Goal: Task Accomplishment & Management: Manage account settings

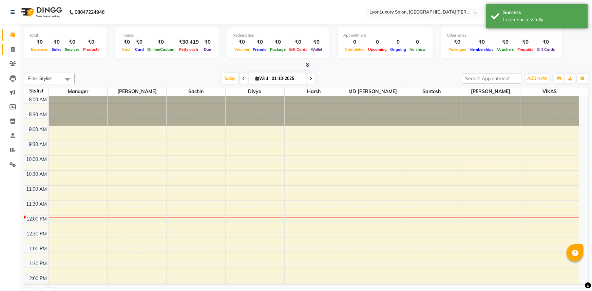
click at [13, 47] on icon at bounding box center [13, 49] width 4 height 5
select select "service"
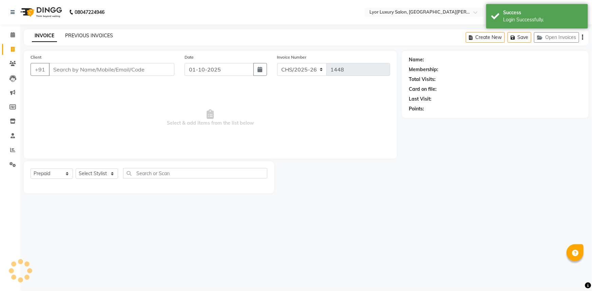
click at [95, 36] on link "PREVIOUS INVOICES" at bounding box center [89, 36] width 48 height 6
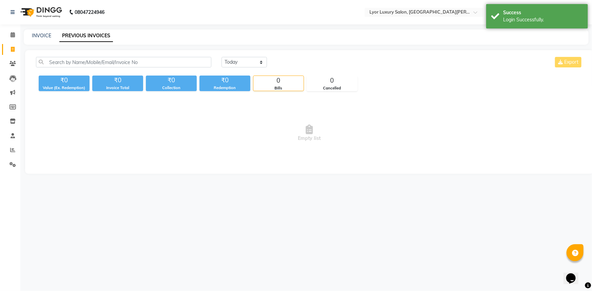
click at [182, 76] on div "₹0" at bounding box center [171, 80] width 51 height 9
click at [180, 71] on div "[DATE] [DATE] Custom Range Export" at bounding box center [309, 65] width 557 height 16
click at [176, 58] on input "text" at bounding box center [123, 62] width 175 height 11
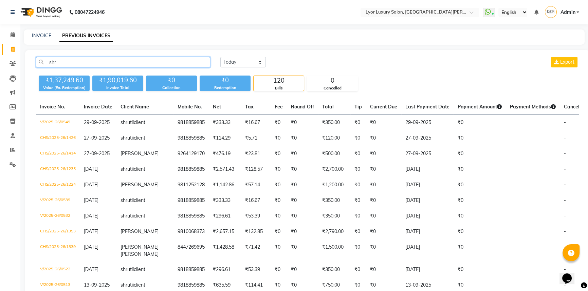
type input "shr"
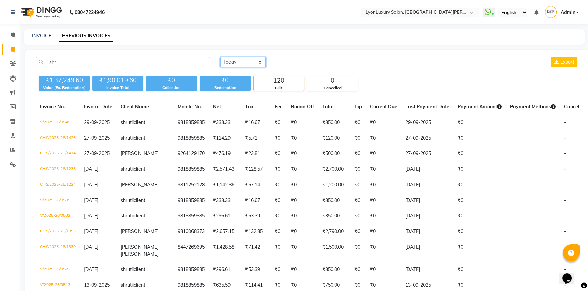
click at [248, 62] on select "[DATE] [DATE] Custom Range" at bounding box center [242, 62] width 45 height 11
select select "range"
click at [220, 57] on select "[DATE] [DATE] Custom Range" at bounding box center [242, 62] width 45 height 11
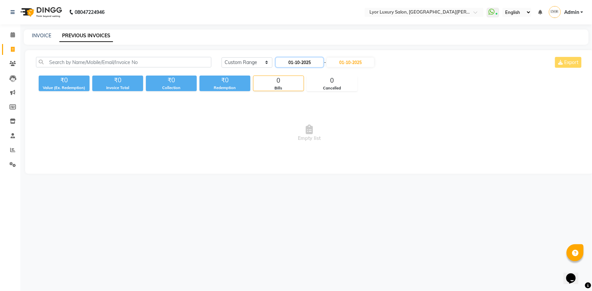
click at [306, 60] on input "01-10-2025" at bounding box center [299, 62] width 47 height 9
select select "10"
select select "2025"
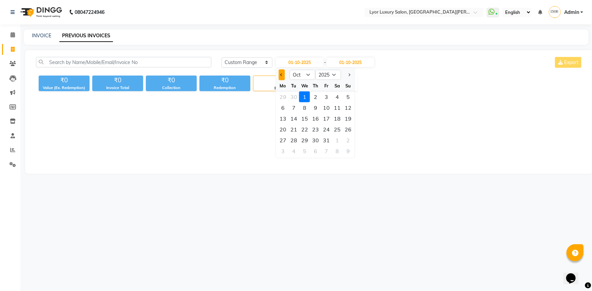
click at [282, 76] on span "Previous month" at bounding box center [282, 75] width 3 height 3
select select "9"
click at [284, 98] on div "1" at bounding box center [283, 97] width 11 height 11
type input "01-09-2025"
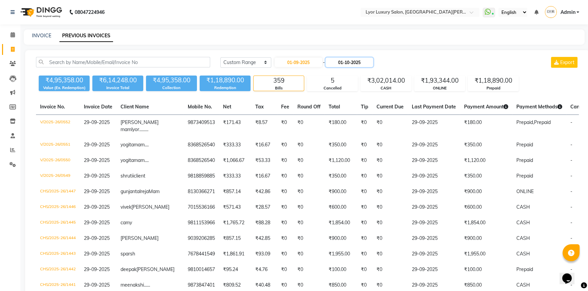
click at [354, 59] on input "01-10-2025" at bounding box center [348, 62] width 47 height 9
select select "10"
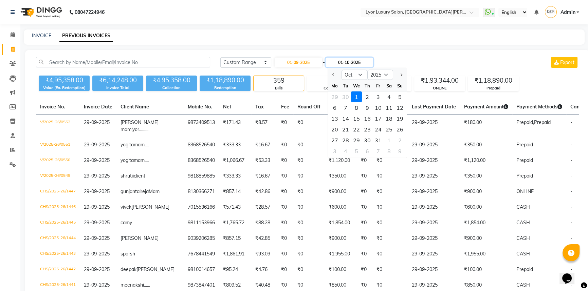
click at [358, 58] on input "01-10-2025" at bounding box center [348, 62] width 47 height 9
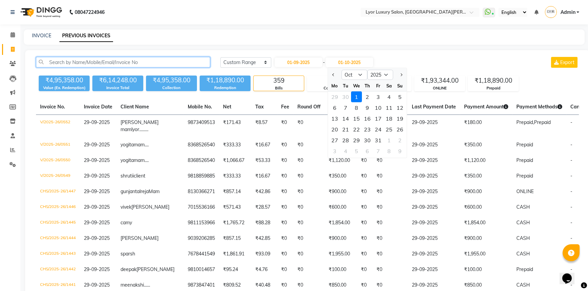
click at [175, 59] on input "text" at bounding box center [123, 62] width 174 height 11
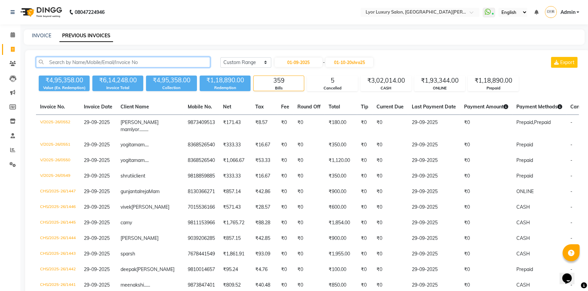
type input "[DATE]"
click at [175, 59] on input "text" at bounding box center [123, 62] width 174 height 11
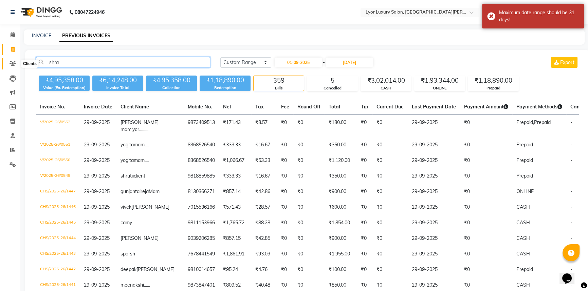
type input "shra"
click at [14, 65] on icon at bounding box center [12, 63] width 6 height 5
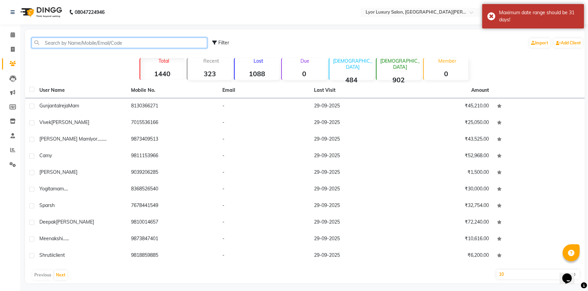
click at [95, 40] on input "text" at bounding box center [119, 43] width 175 height 11
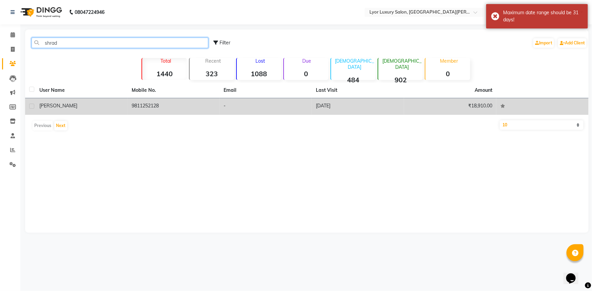
type input "shrad"
click at [269, 102] on td "-" at bounding box center [266, 106] width 92 height 17
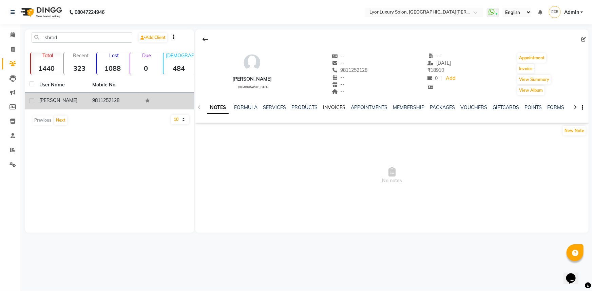
click at [336, 107] on link "INVOICES" at bounding box center [334, 107] width 22 height 6
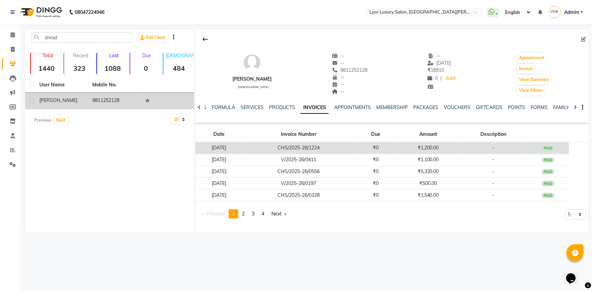
click at [474, 149] on td "-" at bounding box center [494, 148] width 68 height 12
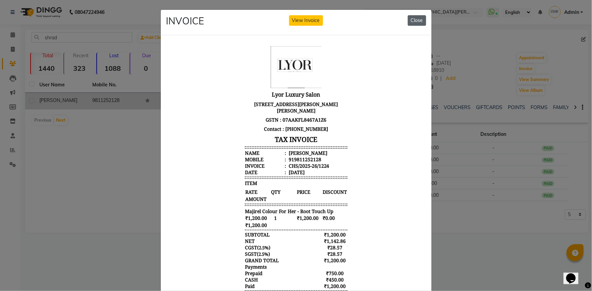
click at [415, 20] on button "Close" at bounding box center [417, 20] width 18 height 11
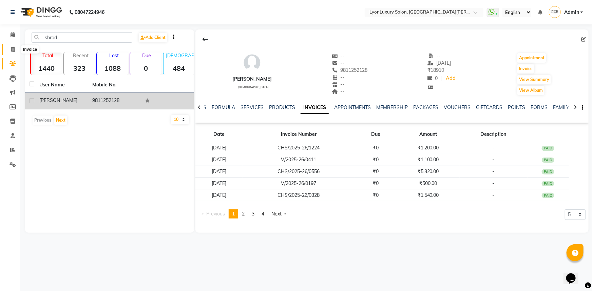
click at [10, 49] on span at bounding box center [13, 50] width 12 height 8
select select "service"
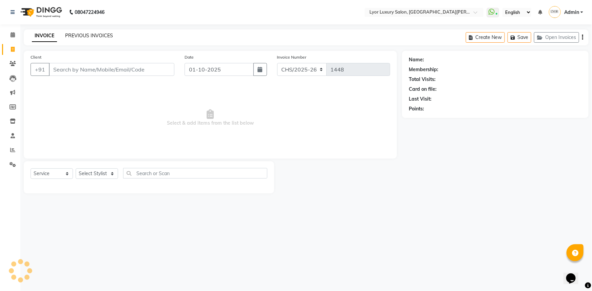
click at [104, 38] on link "PREVIOUS INVOICES" at bounding box center [89, 36] width 48 height 6
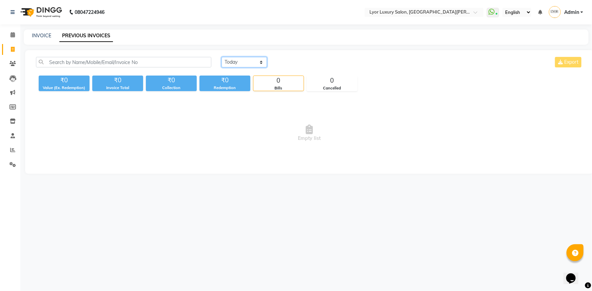
click at [232, 58] on select "[DATE] [DATE] Custom Range" at bounding box center [244, 62] width 45 height 11
select select "range"
click at [222, 57] on select "[DATE] [DATE] Custom Range" at bounding box center [244, 62] width 45 height 11
click at [302, 58] on input "01-10-2025" at bounding box center [299, 62] width 47 height 9
select select "10"
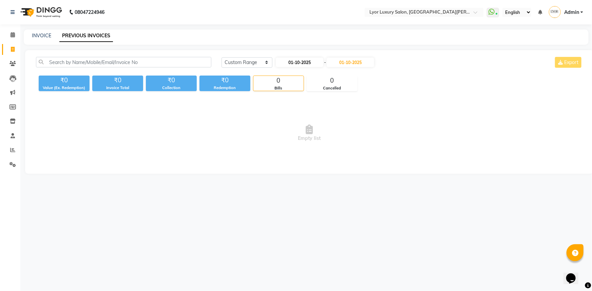
select select "2025"
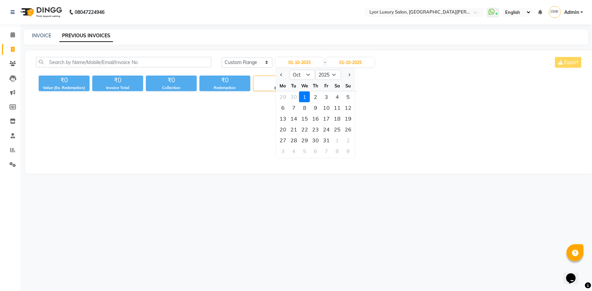
click at [278, 76] on div at bounding box center [283, 75] width 14 height 11
click at [283, 76] on button "Previous month" at bounding box center [282, 75] width 6 height 11
select select "9"
click at [286, 96] on div "1" at bounding box center [283, 97] width 11 height 11
type input "01-09-2025"
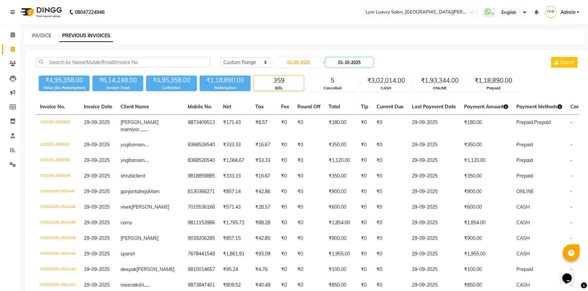
click at [360, 62] on input "01-10-2025" at bounding box center [348, 62] width 47 height 9
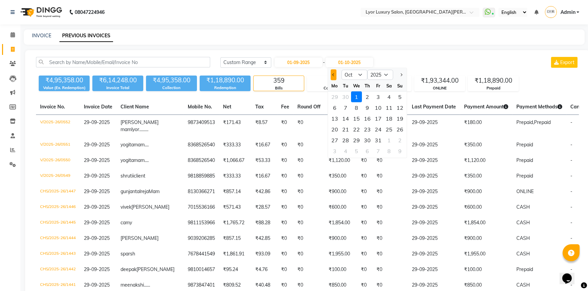
click at [332, 72] on button "Previous month" at bounding box center [333, 75] width 6 height 11
select select "9"
click at [344, 142] on div "30" at bounding box center [345, 140] width 11 height 11
type input "30-09-2025"
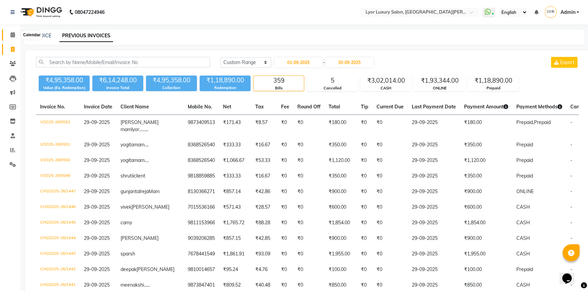
click at [10, 31] on span at bounding box center [13, 35] width 12 height 8
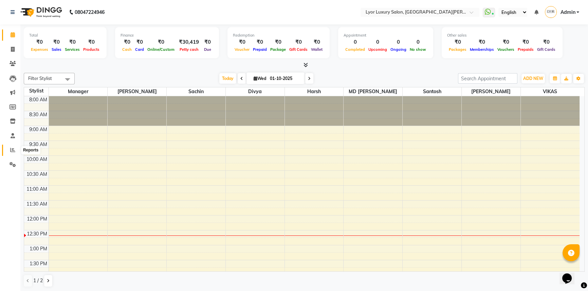
click at [10, 151] on icon at bounding box center [12, 150] width 5 height 5
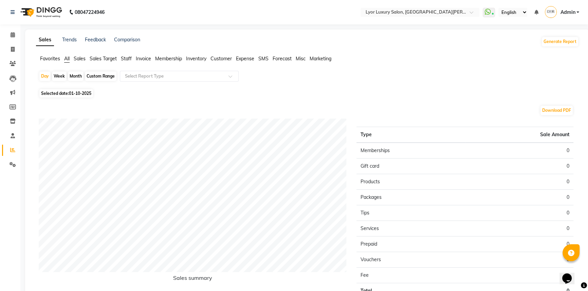
click at [127, 61] on span "Staff" at bounding box center [126, 59] width 11 height 6
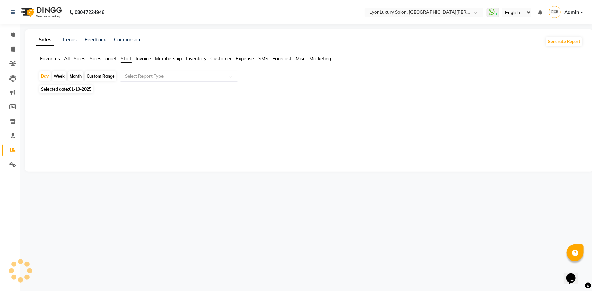
click at [73, 76] on div "Month" at bounding box center [76, 76] width 16 height 9
select select "10"
select select "2025"
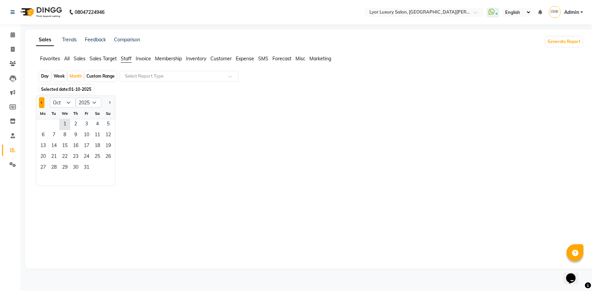
click at [39, 102] on button "Previous month" at bounding box center [41, 102] width 5 height 11
select select "9"
click at [42, 122] on span "1" at bounding box center [43, 124] width 11 height 11
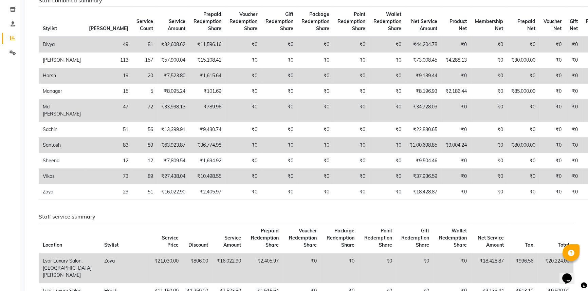
scroll to position [184, 0]
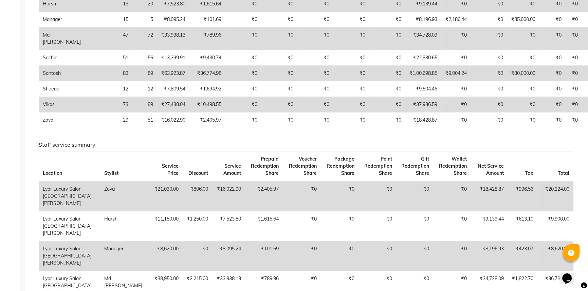
drag, startPoint x: 450, startPoint y: 183, endPoint x: 449, endPoint y: 207, distance: 24.1
click at [449, 207] on td "₹0" at bounding box center [452, 197] width 38 height 30
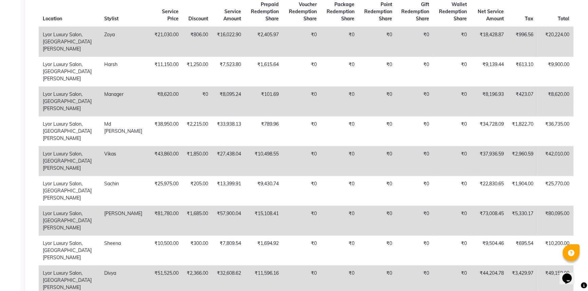
scroll to position [336, 0]
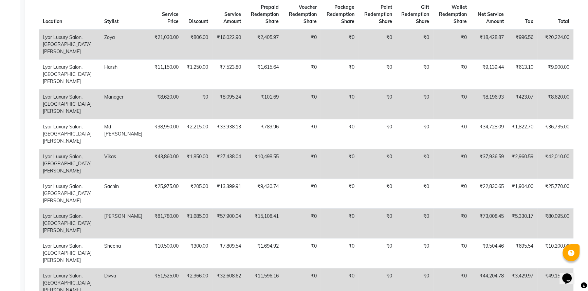
drag, startPoint x: 587, startPoint y: 123, endPoint x: 590, endPoint y: 142, distance: 19.9
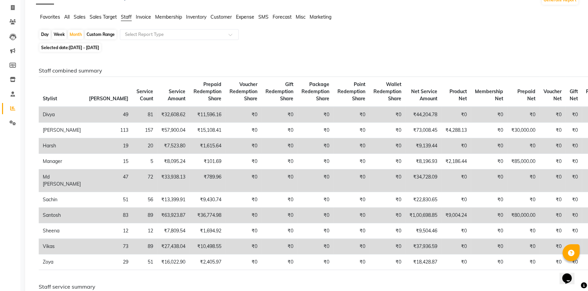
scroll to position [0, 0]
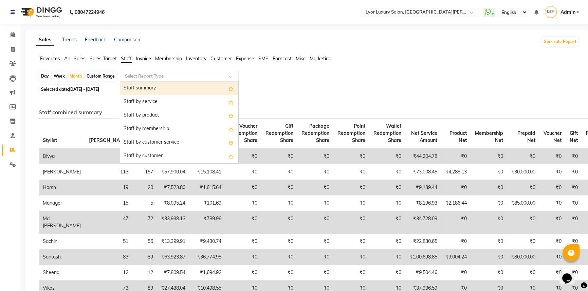
click at [222, 76] on div at bounding box center [179, 76] width 118 height 7
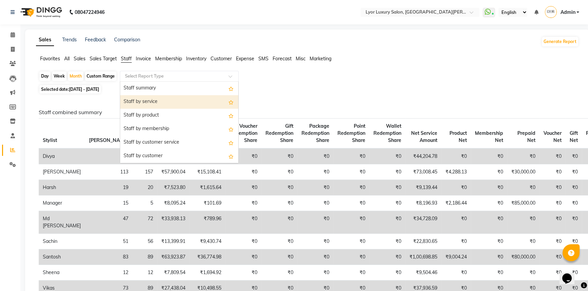
click at [194, 105] on div "Staff by service" at bounding box center [179, 102] width 118 height 14
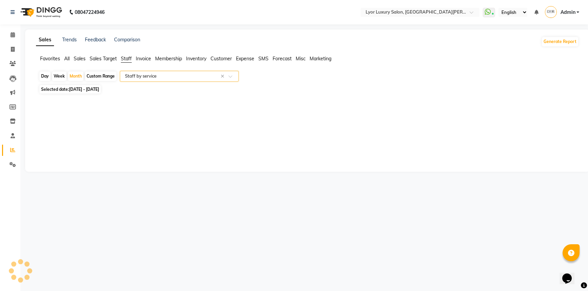
select select "full_report"
select select "csv"
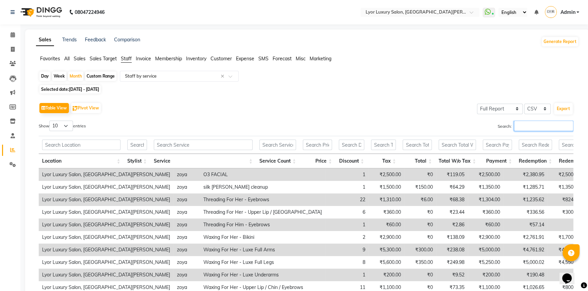
click at [537, 121] on input "Search:" at bounding box center [543, 126] width 59 height 11
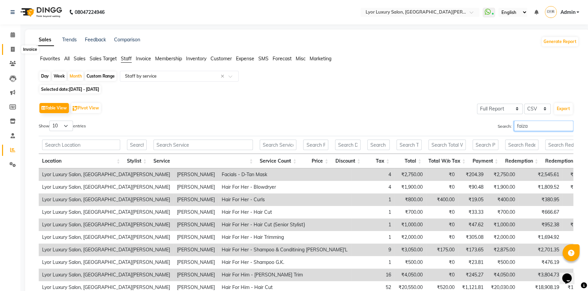
type input "faiza"
click at [15, 46] on span at bounding box center [13, 50] width 12 height 8
select select "service"
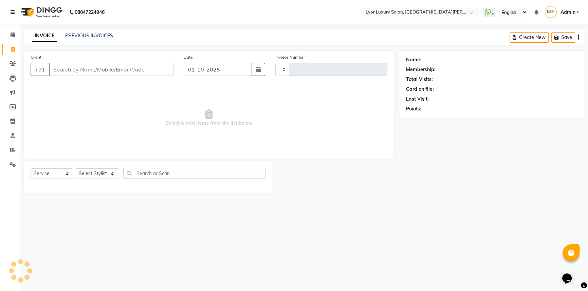
type input "1448"
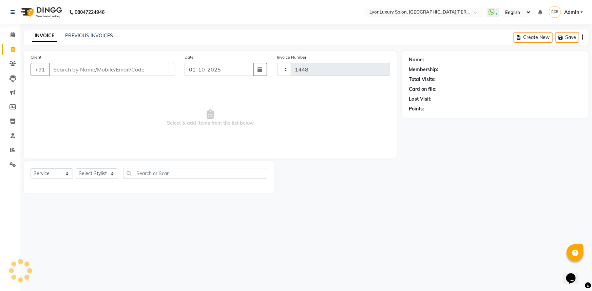
select select "6597"
click at [101, 38] on link "PREVIOUS INVOICES" at bounding box center [89, 36] width 48 height 6
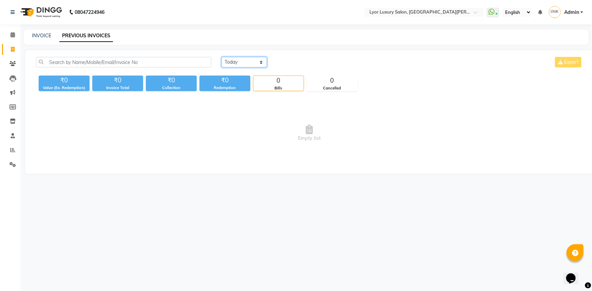
click at [242, 63] on select "[DATE] [DATE] Custom Range" at bounding box center [244, 62] width 45 height 11
select select "range"
click at [222, 57] on select "[DATE] [DATE] Custom Range" at bounding box center [244, 62] width 45 height 11
click at [294, 58] on input "01-10-2025" at bounding box center [299, 62] width 47 height 9
select select "10"
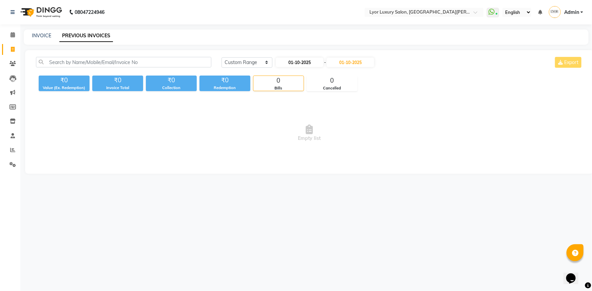
select select "2025"
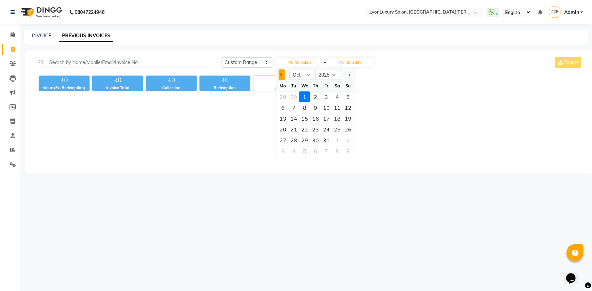
click at [280, 75] on button "Previous month" at bounding box center [282, 75] width 6 height 11
select select "9"
click at [284, 94] on div "1" at bounding box center [283, 97] width 11 height 11
type input "01-09-2025"
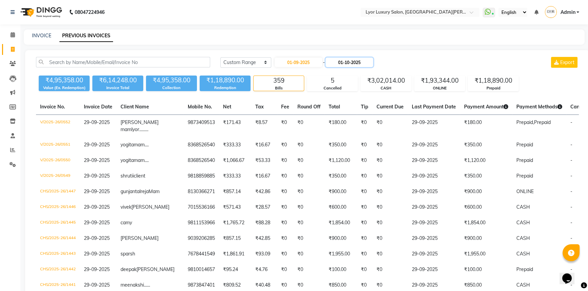
click at [347, 65] on input "01-10-2025" at bounding box center [348, 62] width 47 height 9
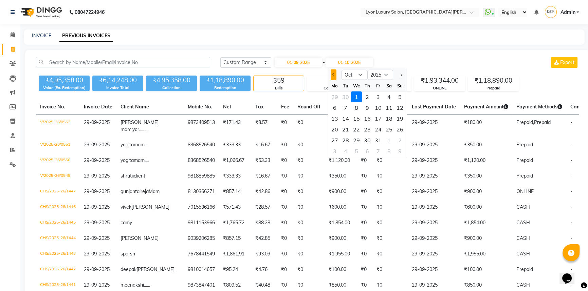
click at [335, 74] on button "Previous month" at bounding box center [333, 75] width 6 height 11
select select "9"
click at [346, 139] on div "30" at bounding box center [345, 140] width 11 height 11
type input "30-09-2025"
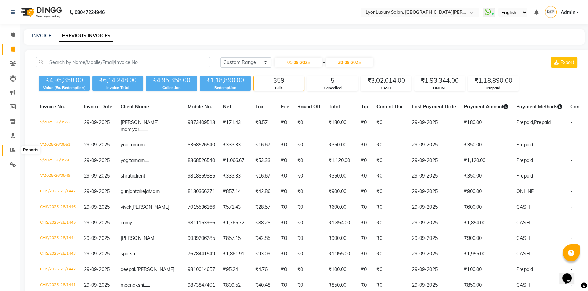
click at [11, 151] on icon at bounding box center [12, 150] width 5 height 5
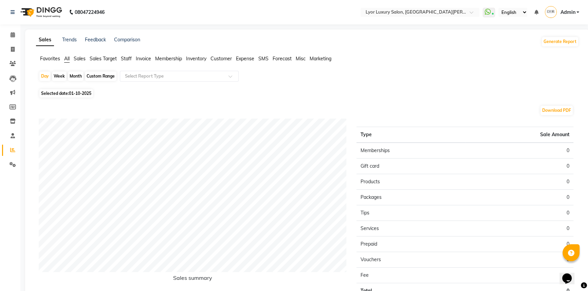
click at [129, 59] on span "Staff" at bounding box center [126, 59] width 11 height 6
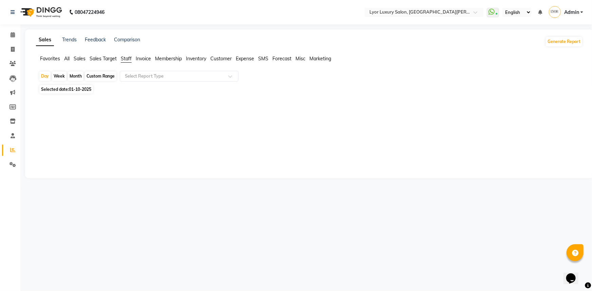
click at [75, 75] on div "Month" at bounding box center [76, 76] width 16 height 9
select select "10"
select select "2025"
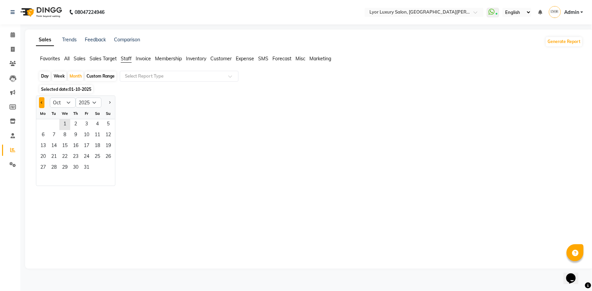
click at [42, 103] on span "Previous month" at bounding box center [42, 102] width 2 height 2
select select "9"
click at [40, 123] on span "1" at bounding box center [43, 124] width 11 height 11
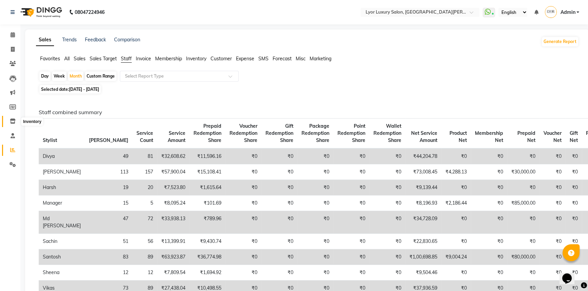
click at [10, 123] on icon at bounding box center [13, 121] width 6 height 5
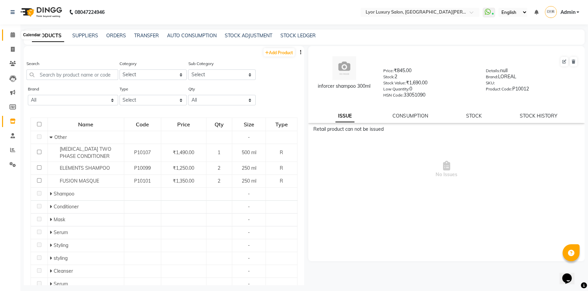
click at [10, 31] on span at bounding box center [13, 35] width 12 height 8
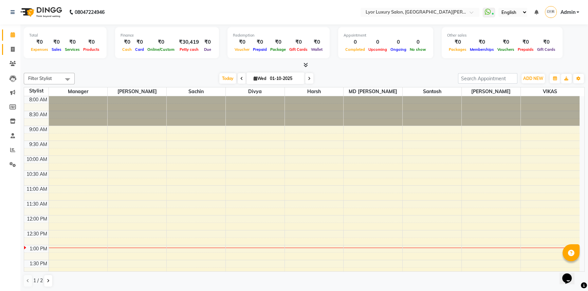
click at [16, 49] on span at bounding box center [13, 50] width 12 height 8
select select "service"
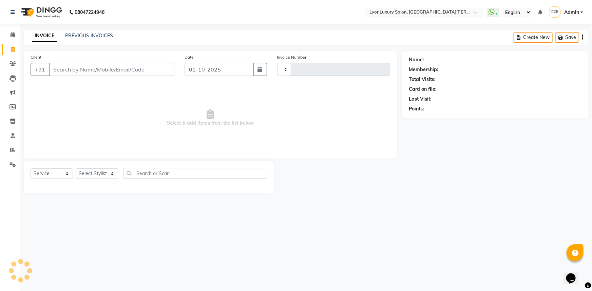
type input "1448"
select select "6597"
select select "P"
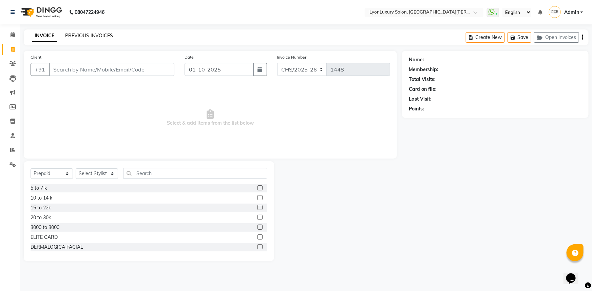
click at [91, 34] on link "PREVIOUS INVOICES" at bounding box center [89, 36] width 48 height 6
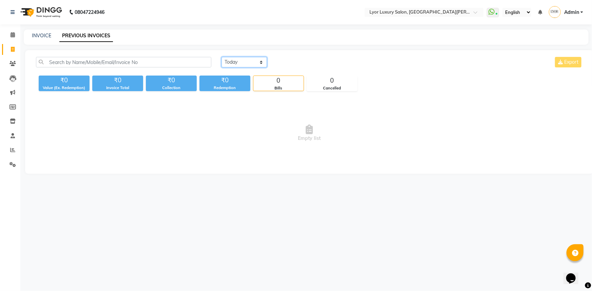
click at [260, 61] on select "[DATE] [DATE] Custom Range" at bounding box center [244, 62] width 45 height 11
select select "[DATE]"
click at [222, 57] on select "[DATE] [DATE] Custom Range" at bounding box center [244, 62] width 45 height 11
click at [12, 51] on icon at bounding box center [13, 49] width 4 height 5
select select "service"
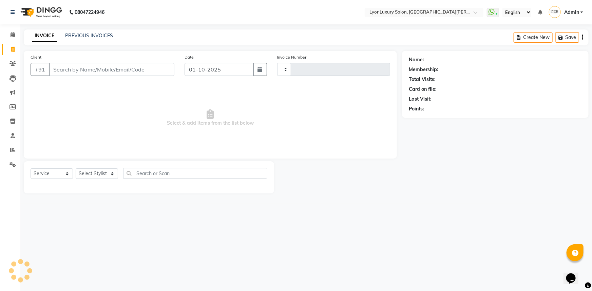
type input "1448"
select select "6597"
select select "P"
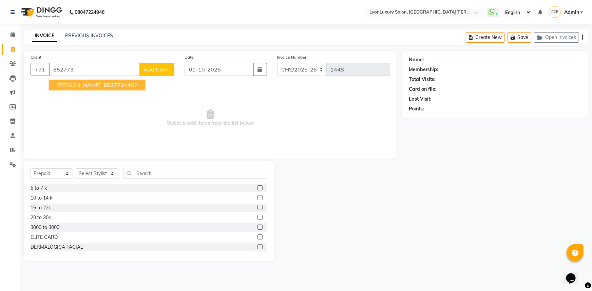
click at [103, 85] on span "852773" at bounding box center [113, 85] width 20 height 7
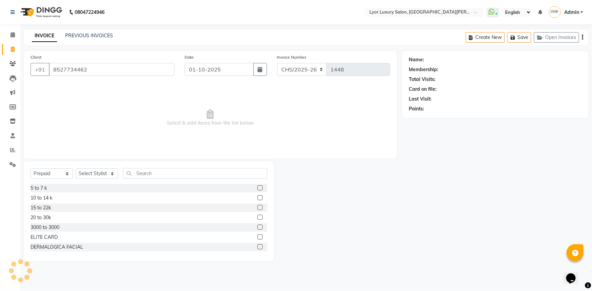
type input "8527734462"
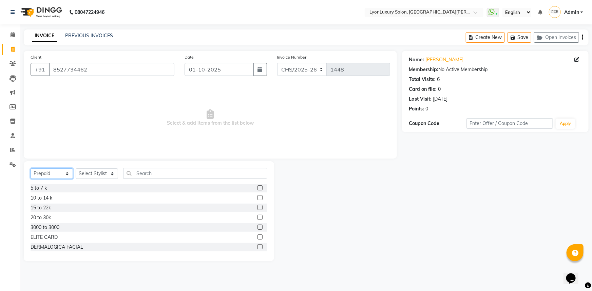
click at [59, 174] on select "Select Service Product Membership Package Voucher Prepaid Gift Card" at bounding box center [52, 174] width 42 height 11
select select "service"
click at [31, 169] on select "Select Service Product Membership Package Voucher Prepaid Gift Card" at bounding box center [52, 174] width 42 height 11
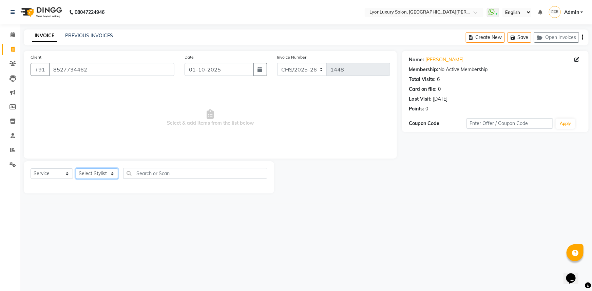
click at [106, 169] on select "Select Stylist [PERSON_NAME] Manager MD [PERSON_NAME] Sachin santosh [PERSON_NA…" at bounding box center [97, 174] width 42 height 11
select select "62882"
click at [76, 169] on select "Select Stylist [PERSON_NAME] Manager MD [PERSON_NAME] Sachin santosh [PERSON_NA…" at bounding box center [97, 174] width 42 height 11
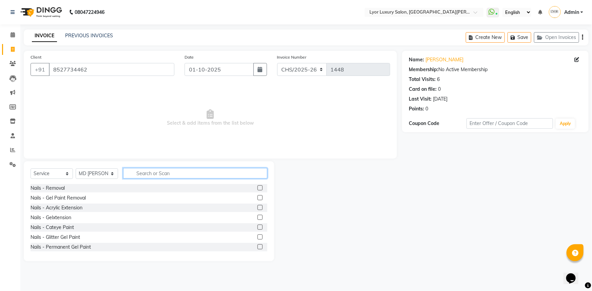
click at [140, 174] on input "text" at bounding box center [195, 173] width 144 height 11
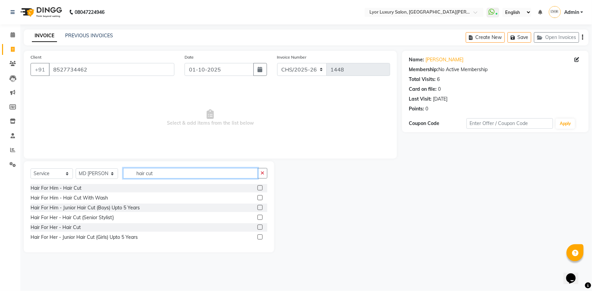
type input "hair cut"
click at [260, 188] on label at bounding box center [260, 188] width 5 height 5
click at [260, 188] on input "checkbox" at bounding box center [260, 188] width 4 height 4
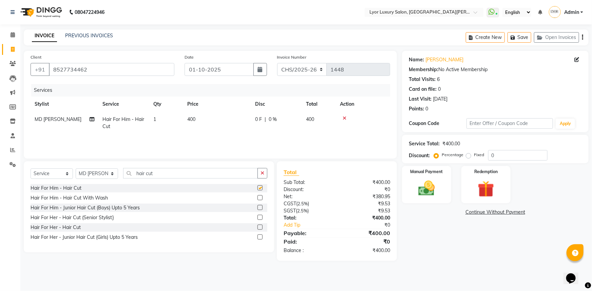
checkbox input "false"
click at [258, 71] on icon "button" at bounding box center [260, 69] width 5 height 5
select select "10"
select select "2025"
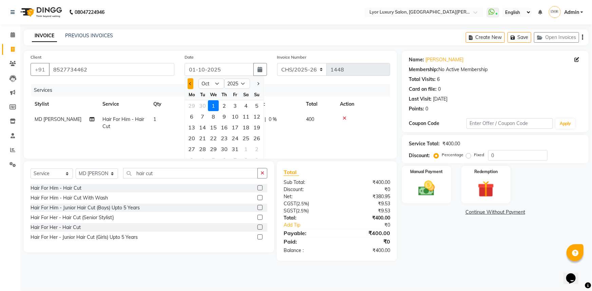
click at [192, 84] on button "Previous month" at bounding box center [191, 83] width 6 height 11
select select "9"
click at [204, 151] on div "30" at bounding box center [202, 149] width 11 height 11
type input "30-09-2025"
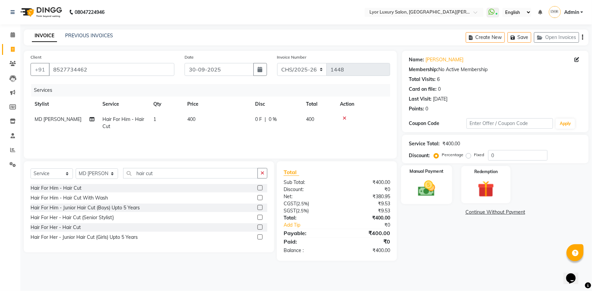
click at [433, 191] on img at bounding box center [427, 189] width 28 height 20
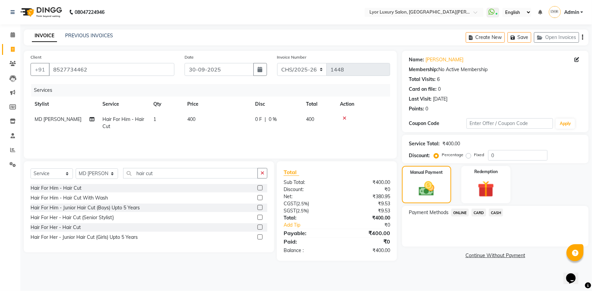
click at [494, 213] on span "CASH" at bounding box center [496, 213] width 15 height 8
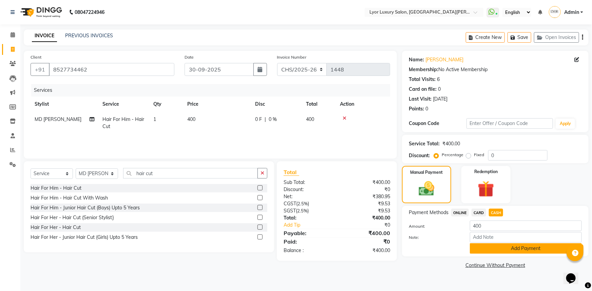
click at [509, 252] on button "Add Payment" at bounding box center [526, 249] width 112 height 11
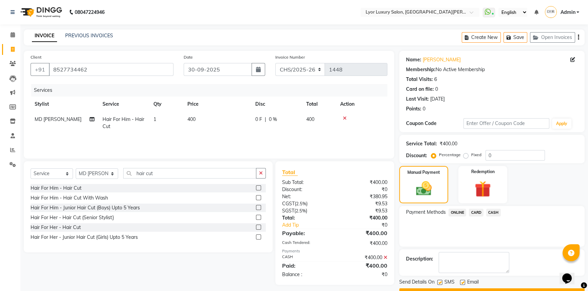
click at [584, 234] on div "Name: [PERSON_NAME] Membership: No Active Membership Total Visits: 6 Card on fi…" at bounding box center [494, 175] width 190 height 248
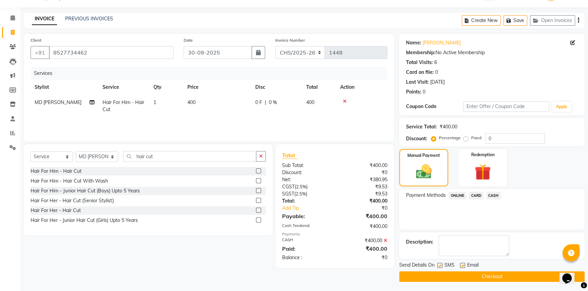
click at [441, 265] on label at bounding box center [439, 265] width 5 height 5
click at [441, 265] on input "checkbox" at bounding box center [439, 266] width 4 height 4
checkbox input "false"
click at [438, 276] on button "Checkout" at bounding box center [491, 277] width 185 height 11
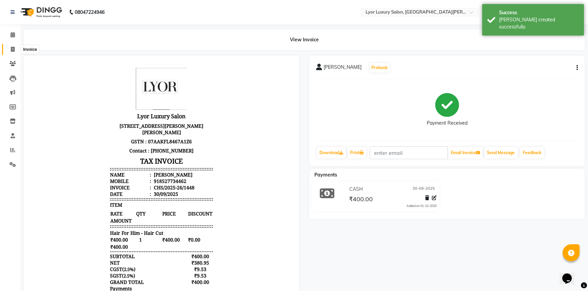
click at [14, 47] on icon at bounding box center [13, 49] width 4 height 5
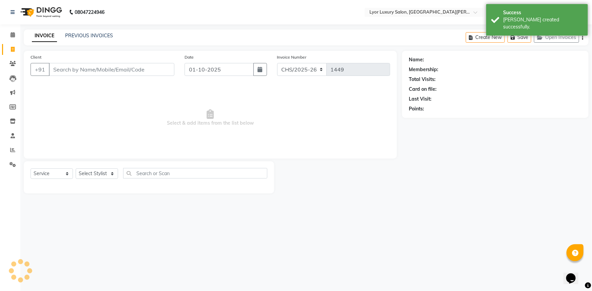
select select "P"
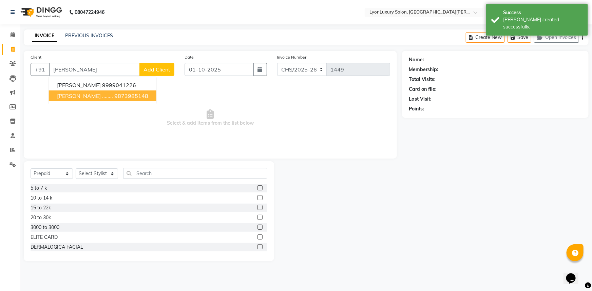
click at [114, 97] on ngb-highlight "9873985148" at bounding box center [131, 96] width 34 height 7
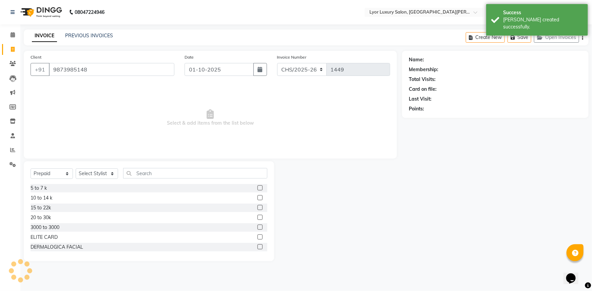
type input "9873985148"
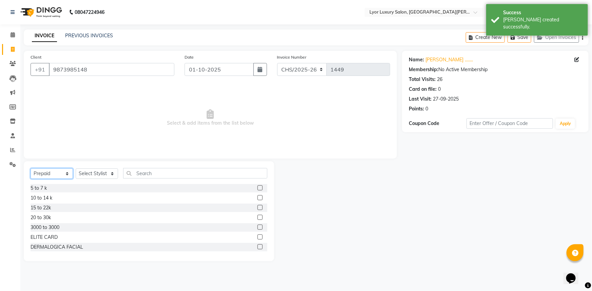
click at [63, 174] on select "Select Service Product Membership Package Voucher Prepaid Gift Card" at bounding box center [52, 174] width 42 height 11
select select "service"
click at [31, 169] on select "Select Service Product Membership Package Voucher Prepaid Gift Card" at bounding box center [52, 174] width 42 height 11
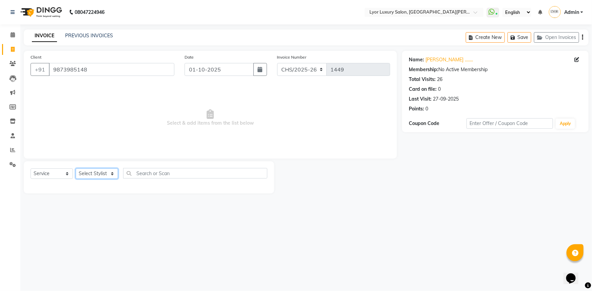
click at [96, 175] on select "Select Stylist [PERSON_NAME] Manager MD [PERSON_NAME] Sachin santosh [PERSON_NA…" at bounding box center [97, 174] width 42 height 11
select select "30464"
click at [76, 169] on select "Select Stylist [PERSON_NAME] Manager MD [PERSON_NAME] Sachin santosh [PERSON_NA…" at bounding box center [97, 174] width 42 height 11
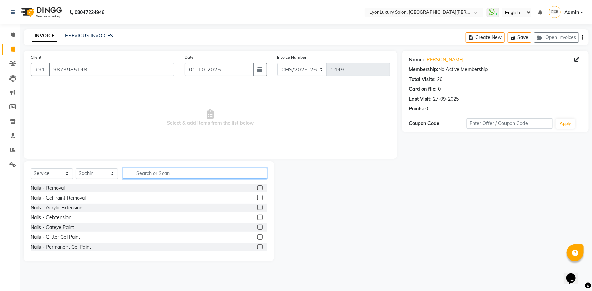
click at [176, 174] on input "text" at bounding box center [195, 173] width 144 height 11
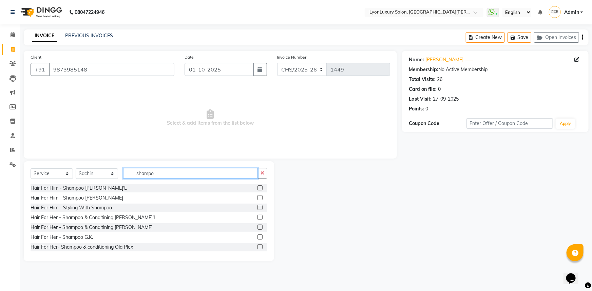
type input "shampo"
click at [258, 217] on label at bounding box center [260, 217] width 5 height 5
click at [258, 217] on input "checkbox" at bounding box center [260, 218] width 4 height 4
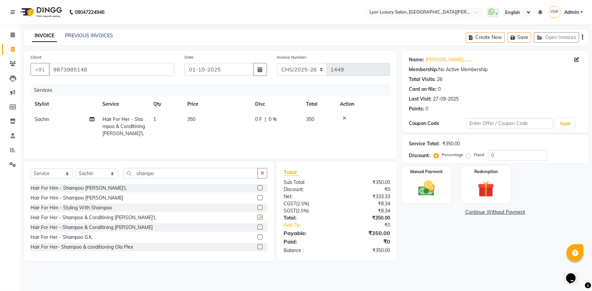
checkbox input "false"
click at [154, 168] on div "Select Service Product Membership Package Voucher Prepaid Gift Card Select Styl…" at bounding box center [149, 211] width 250 height 100
click at [165, 174] on input "shampo" at bounding box center [190, 173] width 135 height 11
type input "s"
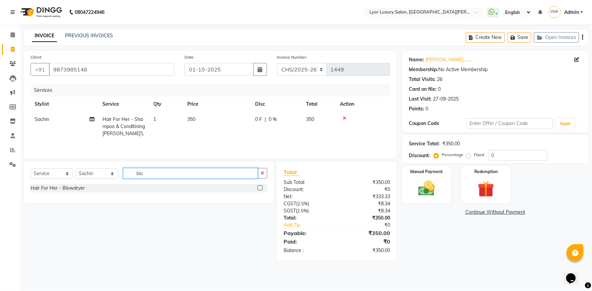
type input "blo"
click at [262, 187] on label at bounding box center [260, 188] width 5 height 5
click at [262, 187] on input "checkbox" at bounding box center [260, 188] width 4 height 4
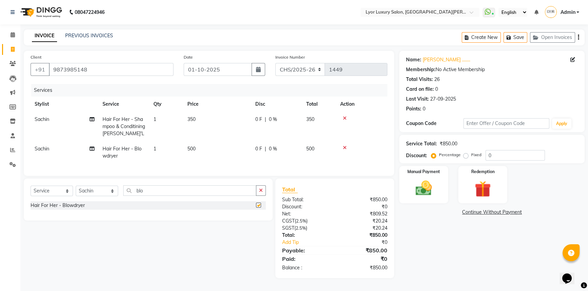
checkbox input "false"
click at [60, 118] on td "Sachin" at bounding box center [65, 127] width 68 height 30
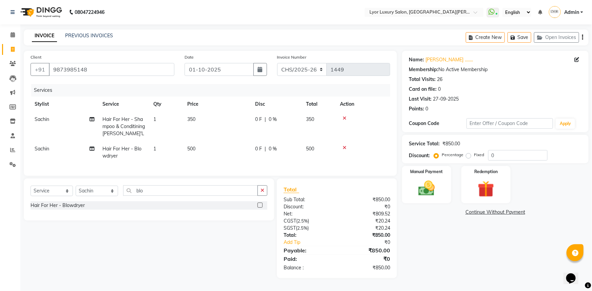
select select "30464"
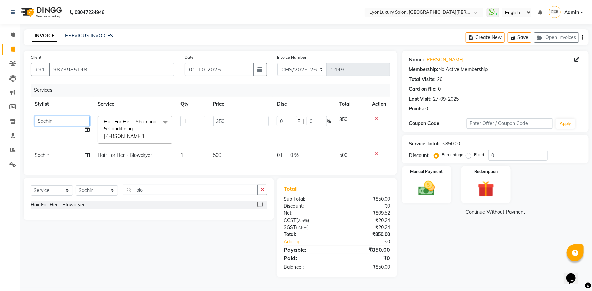
click at [68, 118] on select "[PERSON_NAME] Manager MD [PERSON_NAME] Sachin santosh [PERSON_NAME] VIKAS [PERS…" at bounding box center [62, 121] width 55 height 11
select select "91691"
click at [74, 122] on select "[PERSON_NAME] Manager MD [PERSON_NAME] Sachin santosh [PERSON_NAME] VIKAS [PERS…" at bounding box center [62, 121] width 55 height 11
select select "30464"
click at [261, 67] on icon "button" at bounding box center [260, 69] width 5 height 5
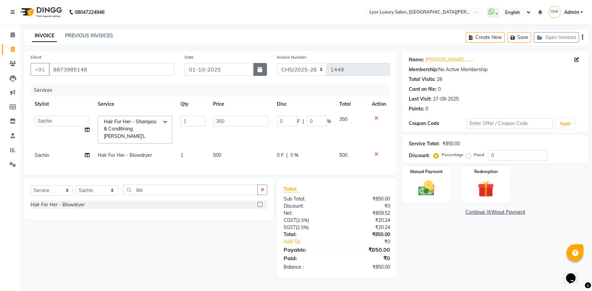
select select "10"
select select "2025"
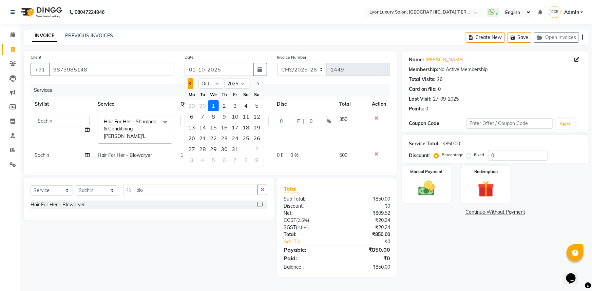
click at [191, 86] on button "Previous month" at bounding box center [191, 83] width 6 height 11
select select "9"
click at [201, 151] on div "30" at bounding box center [202, 149] width 11 height 11
type input "30-09-2025"
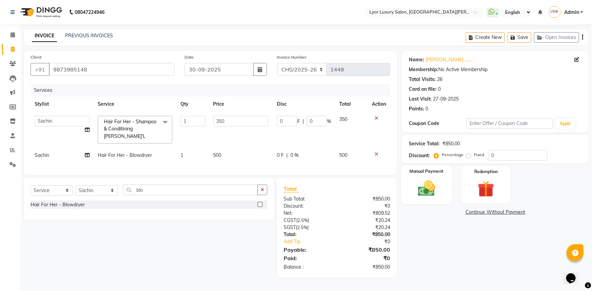
click at [434, 180] on img at bounding box center [427, 189] width 28 height 20
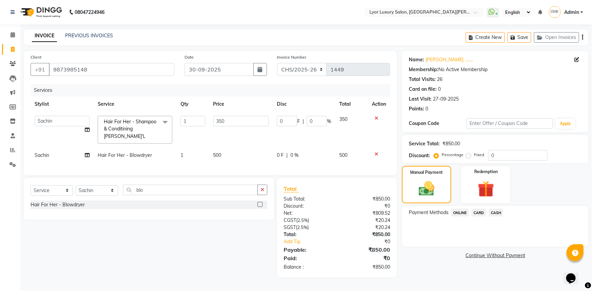
click at [459, 212] on span "ONLINE" at bounding box center [460, 213] width 18 height 8
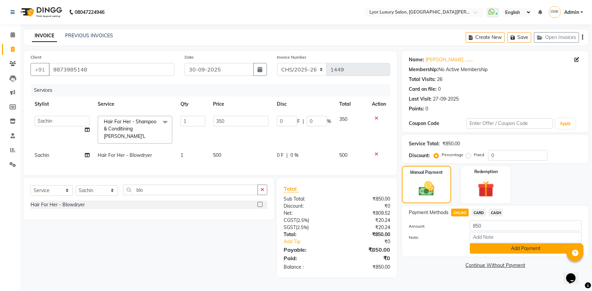
click at [489, 250] on button "Add Payment" at bounding box center [526, 249] width 112 height 11
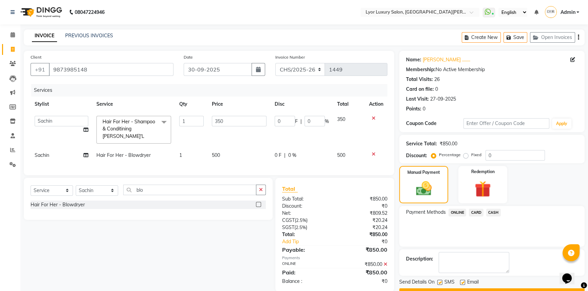
scroll to position [17, 0]
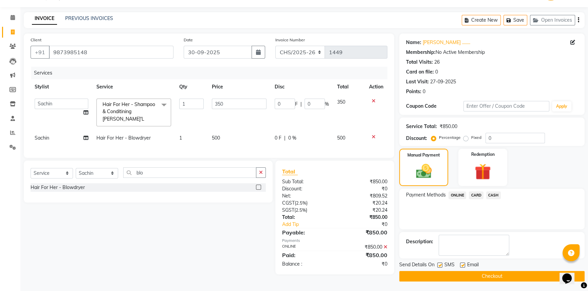
click at [441, 265] on label at bounding box center [439, 265] width 5 height 5
click at [441, 265] on input "checkbox" at bounding box center [439, 266] width 4 height 4
checkbox input "false"
click at [438, 275] on button "Checkout" at bounding box center [491, 276] width 185 height 11
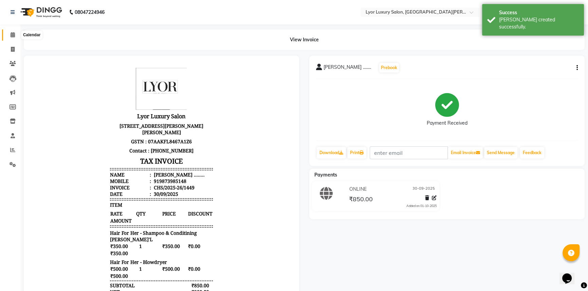
click at [15, 34] on span at bounding box center [13, 35] width 12 height 8
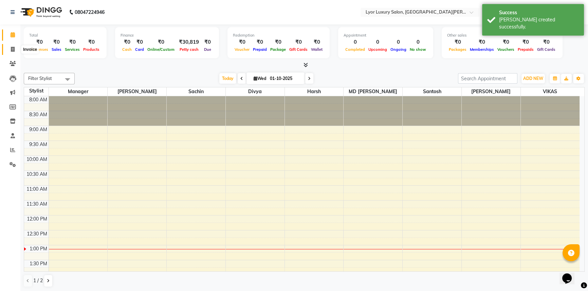
click at [14, 51] on icon at bounding box center [13, 49] width 4 height 5
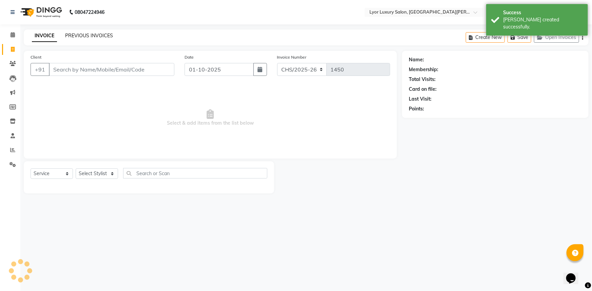
select select "P"
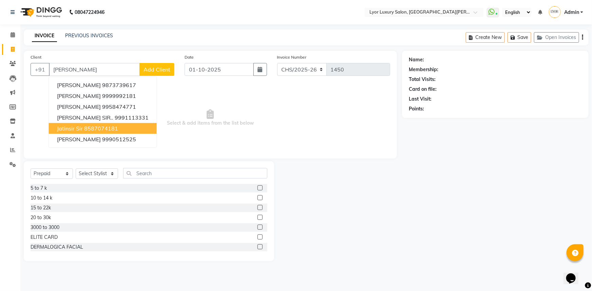
click at [110, 128] on ngb-highlight "8587074181" at bounding box center [101, 128] width 34 height 7
type input "8587074181"
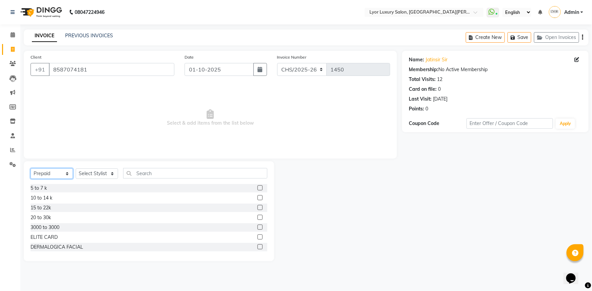
click at [51, 171] on select "Select Service Product Membership Package Voucher Prepaid Gift Card" at bounding box center [52, 174] width 42 height 11
select select "service"
click at [31, 169] on select "Select Service Product Membership Package Voucher Prepaid Gift Card" at bounding box center [52, 174] width 42 height 11
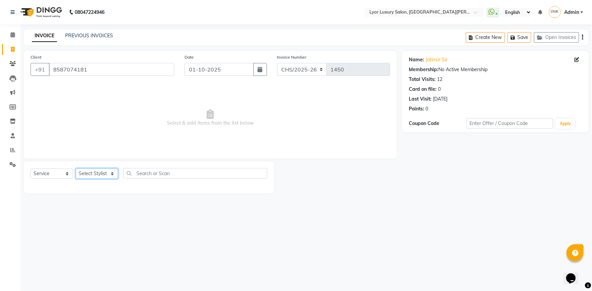
click at [94, 175] on select "Select Stylist [PERSON_NAME] Manager MD [PERSON_NAME] Sachin santosh [PERSON_NA…" at bounding box center [97, 174] width 42 height 11
select select "33184"
click at [76, 169] on select "Select Stylist [PERSON_NAME] Manager MD [PERSON_NAME] Sachin santosh [PERSON_NA…" at bounding box center [97, 174] width 42 height 11
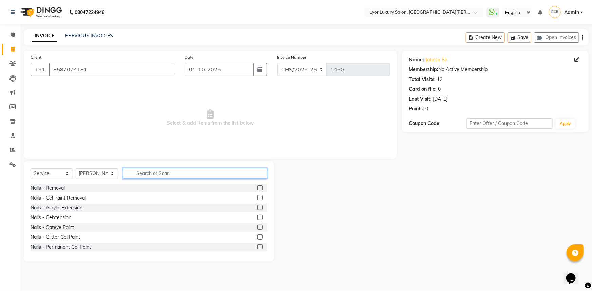
click at [145, 172] on input "text" at bounding box center [195, 173] width 144 height 11
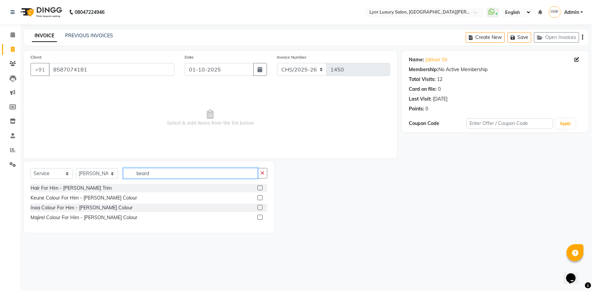
type input "beard"
click at [260, 188] on label at bounding box center [260, 188] width 5 height 5
click at [260, 188] on input "checkbox" at bounding box center [260, 188] width 4 height 4
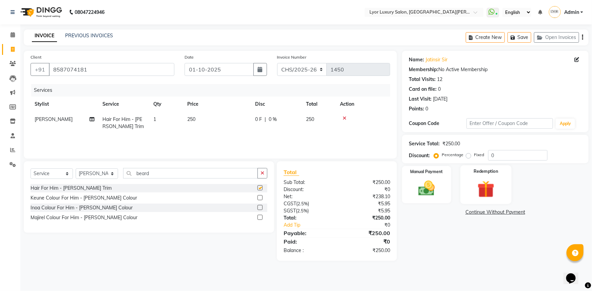
checkbox input "false"
click at [436, 190] on img at bounding box center [427, 189] width 28 height 20
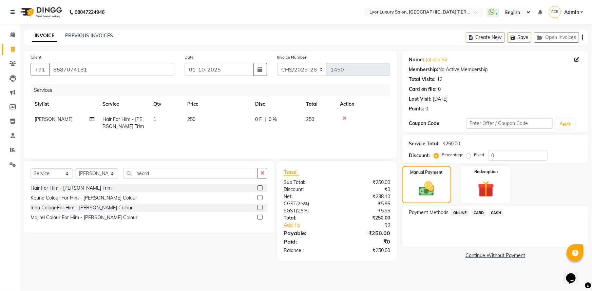
click at [498, 212] on span "CASH" at bounding box center [496, 213] width 15 height 8
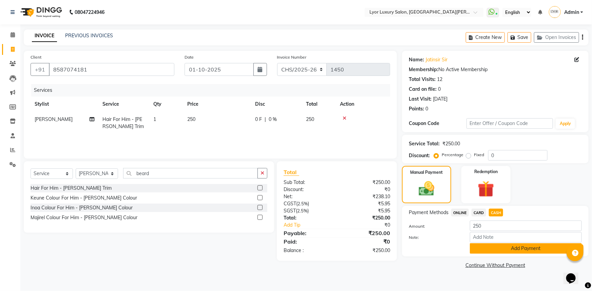
click at [498, 249] on button "Add Payment" at bounding box center [526, 249] width 112 height 11
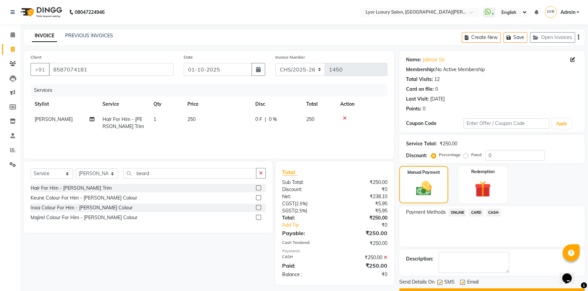
click at [501, 289] on button "Checkout" at bounding box center [491, 294] width 185 height 11
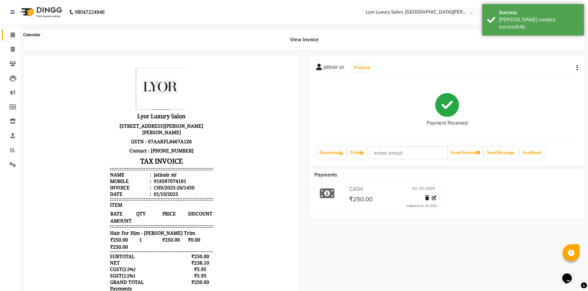
click at [13, 34] on icon at bounding box center [13, 34] width 4 height 5
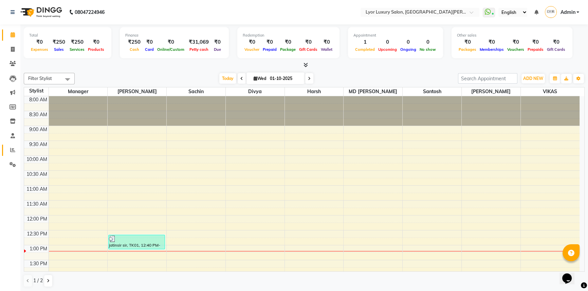
click at [14, 152] on icon at bounding box center [12, 150] width 5 height 5
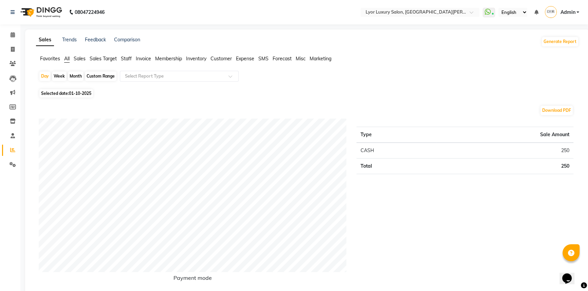
click at [126, 59] on span "Staff" at bounding box center [126, 59] width 11 height 6
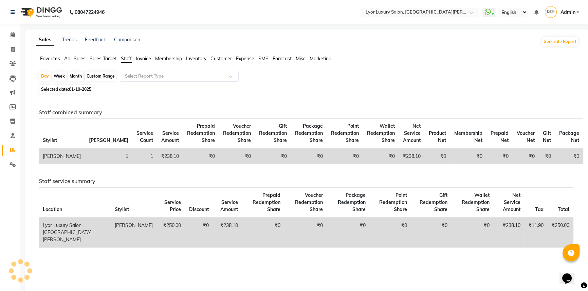
click at [77, 75] on div "Month" at bounding box center [76, 76] width 16 height 9
select select "10"
select select "2025"
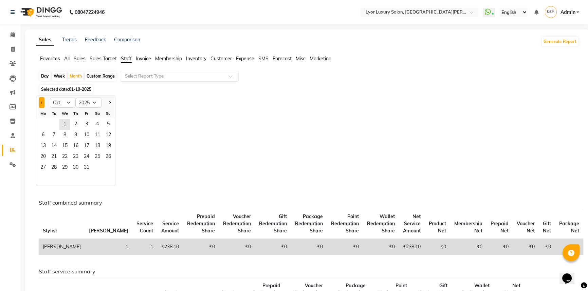
click at [42, 102] on span "Previous month" at bounding box center [42, 102] width 2 height 2
select select "9"
click at [42, 123] on span "1" at bounding box center [43, 124] width 11 height 11
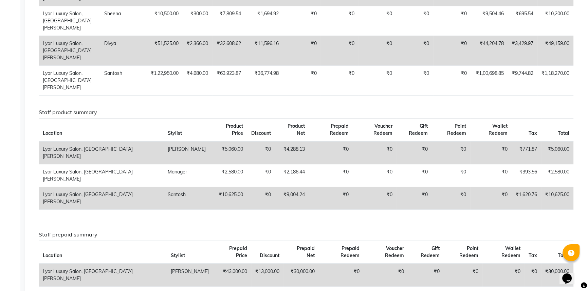
scroll to position [604, 0]
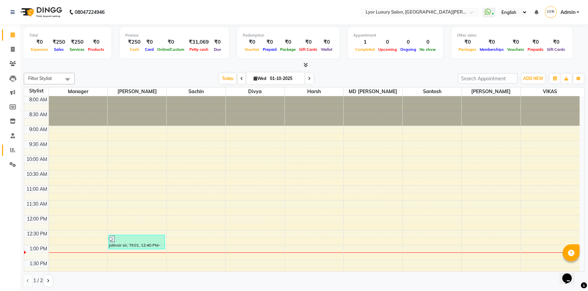
click at [14, 149] on icon at bounding box center [12, 150] width 5 height 5
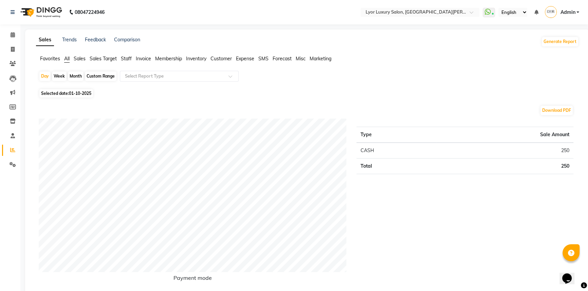
click at [129, 58] on span "Staff" at bounding box center [126, 59] width 11 height 6
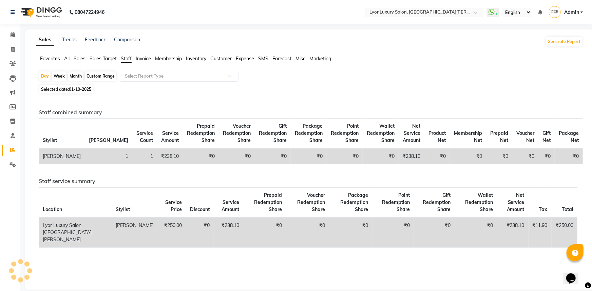
click at [126, 59] on span "Staff" at bounding box center [126, 59] width 11 height 6
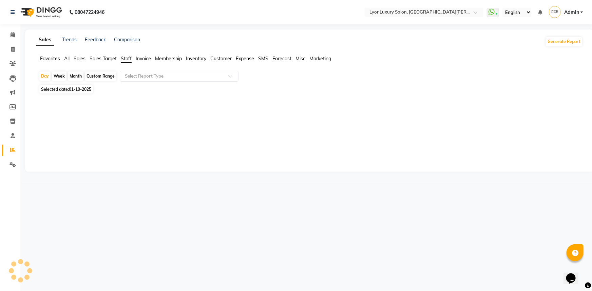
click at [126, 58] on span "Staff" at bounding box center [126, 59] width 11 height 6
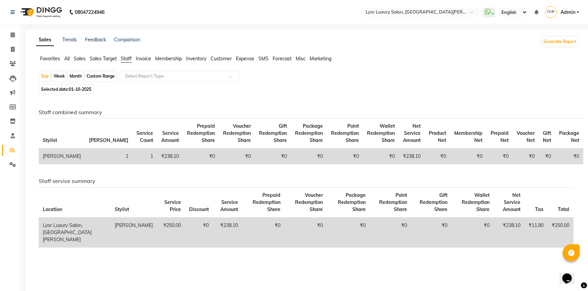
click at [99, 76] on div "Custom Range" at bounding box center [101, 76] width 32 height 9
select select "10"
select select "2025"
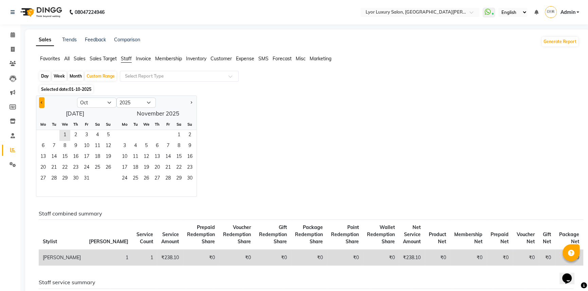
click at [42, 101] on span "Previous month" at bounding box center [42, 102] width 2 height 2
select select "9"
click at [43, 132] on span "1" at bounding box center [43, 135] width 11 height 11
click at [54, 176] on span "30" at bounding box center [54, 179] width 11 height 11
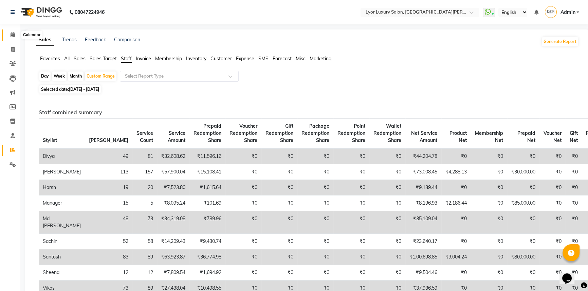
click at [14, 34] on icon at bounding box center [13, 34] width 4 height 5
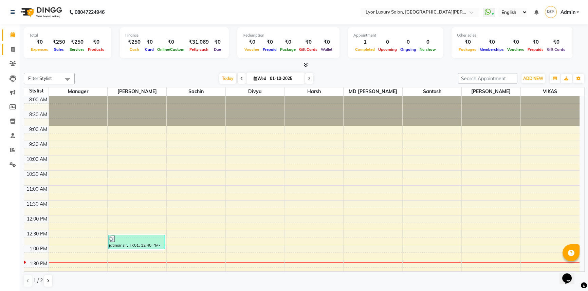
click at [12, 53] on span at bounding box center [13, 50] width 12 height 8
select select "service"
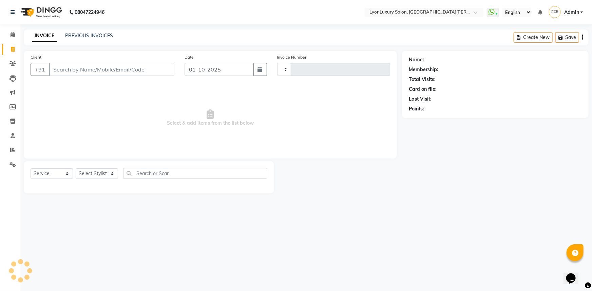
type input "1451"
select select "6597"
click at [89, 38] on link "PREVIOUS INVOICES" at bounding box center [89, 36] width 48 height 6
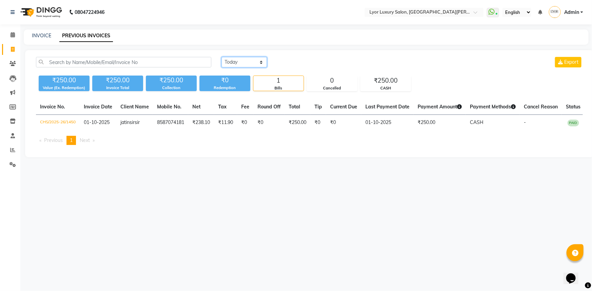
click at [260, 61] on select "[DATE] [DATE] Custom Range" at bounding box center [244, 62] width 45 height 11
click at [222, 57] on select "[DATE] [DATE] Custom Range" at bounding box center [244, 62] width 45 height 11
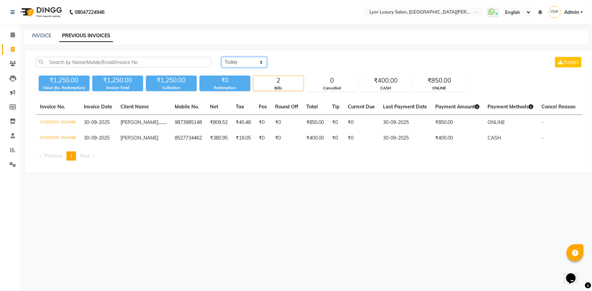
click at [252, 66] on select "[DATE] [DATE] Custom Range" at bounding box center [244, 62] width 45 height 11
select select "today"
click at [222, 57] on select "[DATE] [DATE] Custom Range" at bounding box center [244, 62] width 45 height 11
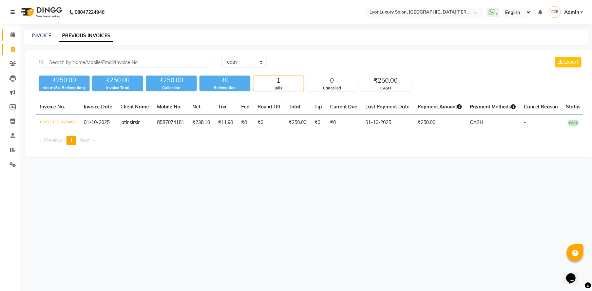
click at [17, 39] on link "Calendar" at bounding box center [10, 35] width 16 height 11
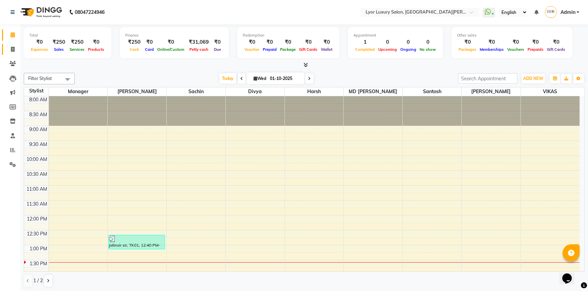
click at [11, 54] on link "Invoice" at bounding box center [10, 49] width 16 height 11
select select "service"
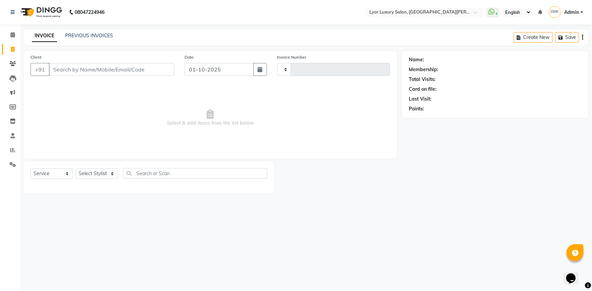
type input "1451"
select select "6597"
select select "P"
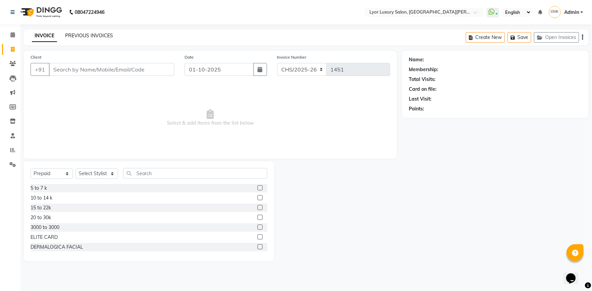
click at [105, 37] on link "PREVIOUS INVOICES" at bounding box center [89, 36] width 48 height 6
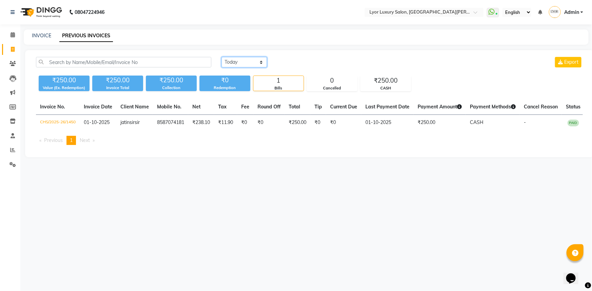
click at [226, 60] on select "[DATE] [DATE] Custom Range" at bounding box center [244, 62] width 45 height 11
select select "range"
click at [222, 57] on select "[DATE] [DATE] Custom Range" at bounding box center [244, 62] width 45 height 11
click at [298, 61] on input "01-10-2025" at bounding box center [299, 62] width 47 height 9
select select "10"
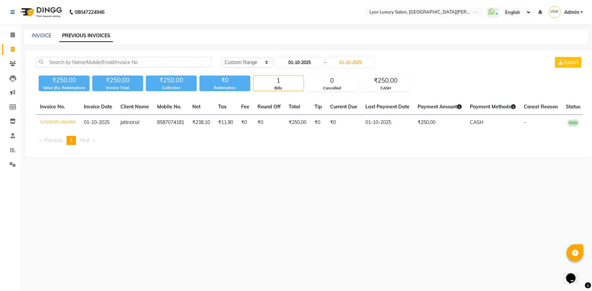
select select "2025"
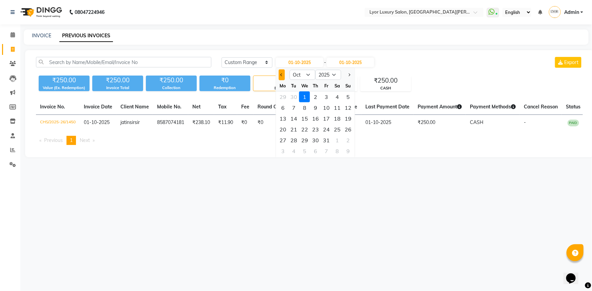
click at [281, 75] on span "Previous month" at bounding box center [282, 75] width 3 height 3
select select "9"
click at [282, 96] on div "1" at bounding box center [283, 97] width 11 height 11
type input "01-09-2025"
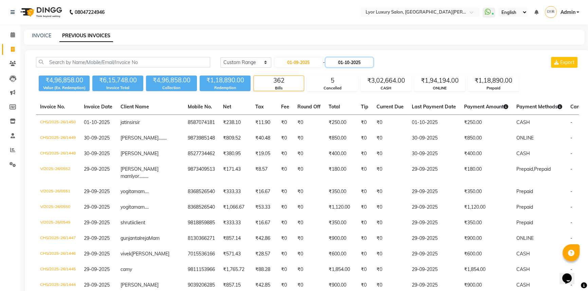
click at [357, 64] on input "01-10-2025" at bounding box center [348, 62] width 47 height 9
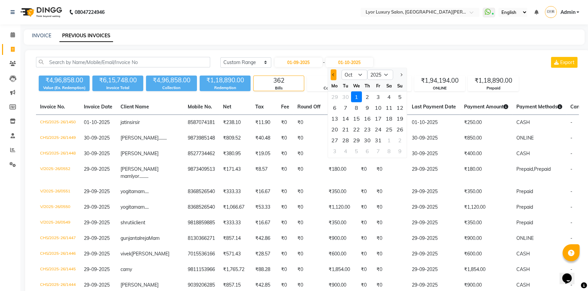
click at [332, 75] on span "Previous month" at bounding box center [333, 75] width 3 height 3
select select "9"
click at [345, 139] on div "30" at bounding box center [345, 140] width 11 height 11
type input "30-09-2025"
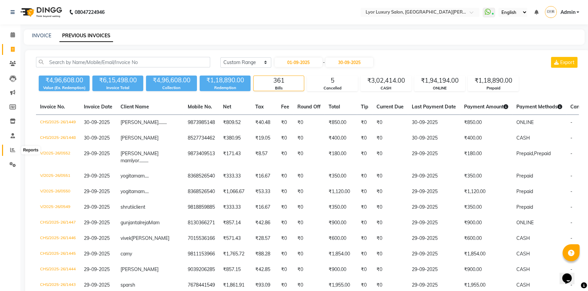
click at [14, 149] on icon at bounding box center [12, 150] width 5 height 5
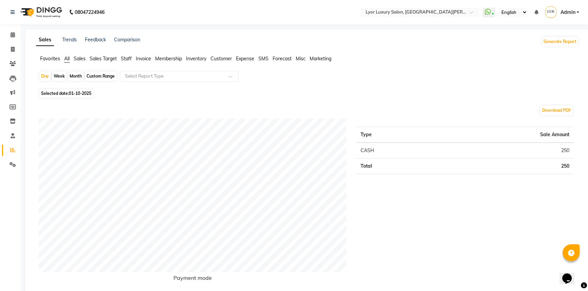
click at [125, 58] on span "Staff" at bounding box center [126, 59] width 11 height 6
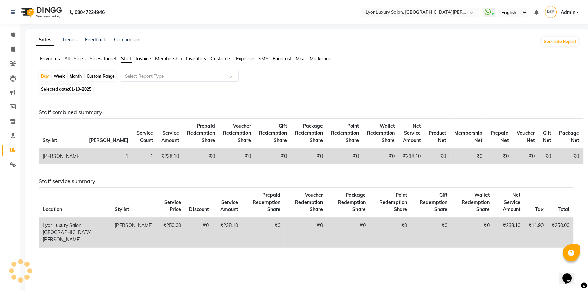
click at [79, 75] on div "Month" at bounding box center [76, 76] width 16 height 9
click at [77, 80] on div "Month" at bounding box center [76, 76] width 16 height 9
select select "10"
select select "2025"
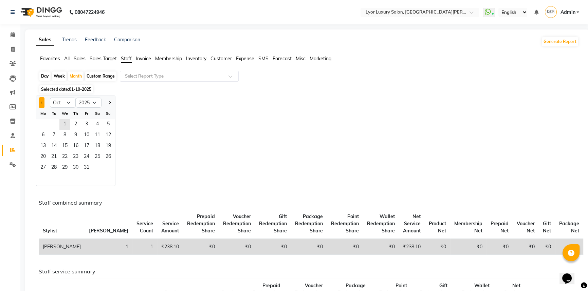
click at [42, 101] on span "Previous month" at bounding box center [42, 102] width 2 height 2
select select "9"
click at [44, 123] on span "1" at bounding box center [43, 124] width 11 height 11
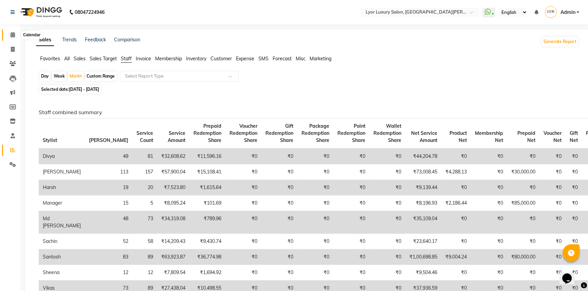
click at [9, 36] on span at bounding box center [13, 35] width 12 height 8
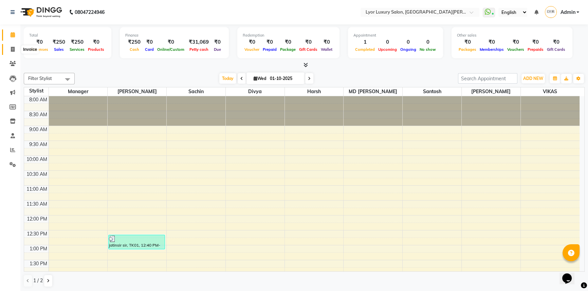
click at [14, 51] on icon at bounding box center [13, 49] width 4 height 5
select select "service"
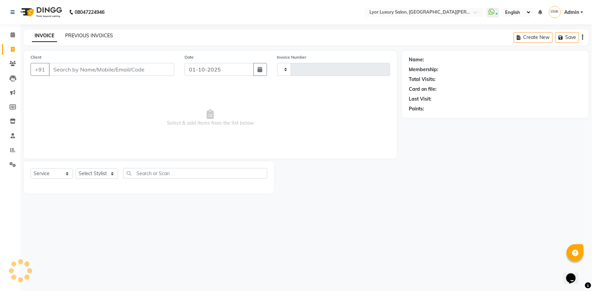
type input "1451"
select select "6597"
click at [85, 34] on link "PREVIOUS INVOICES" at bounding box center [89, 36] width 48 height 6
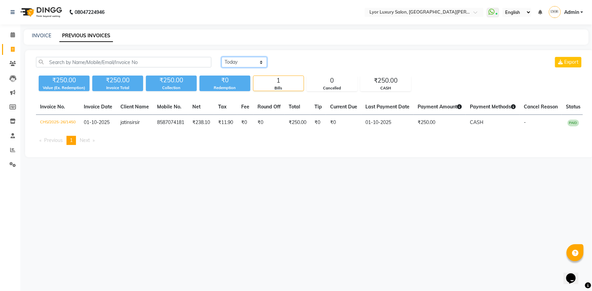
click at [262, 60] on select "[DATE] [DATE] Custom Range" at bounding box center [244, 62] width 45 height 11
select select "range"
click at [222, 57] on select "[DATE] [DATE] Custom Range" at bounding box center [244, 62] width 45 height 11
click at [291, 61] on input "01-10-2025" at bounding box center [299, 62] width 47 height 9
select select "10"
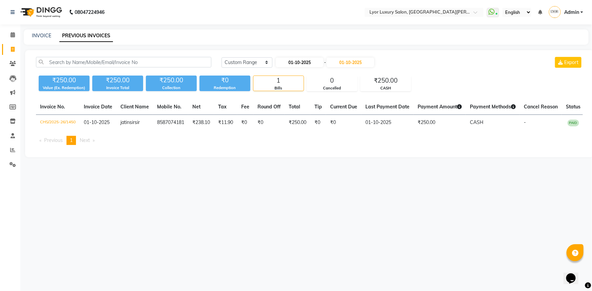
select select "2025"
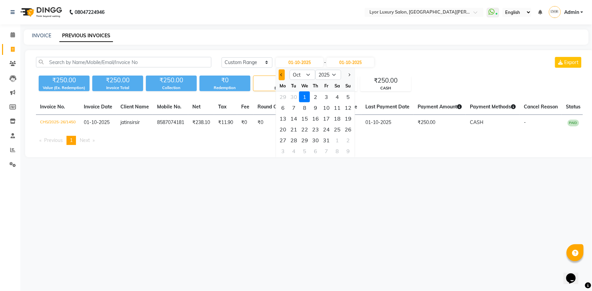
click at [281, 76] on button "Previous month" at bounding box center [282, 75] width 6 height 11
select select "9"
click at [283, 98] on div "1" at bounding box center [283, 97] width 11 height 11
type input "01-09-2025"
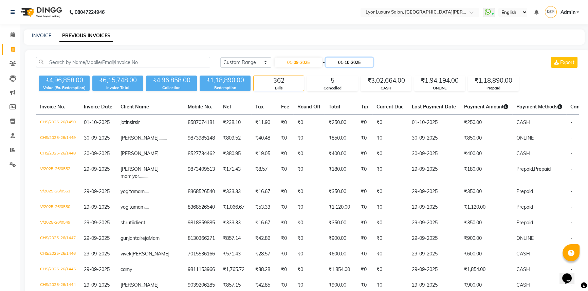
click at [351, 62] on input "01-10-2025" at bounding box center [348, 62] width 47 height 9
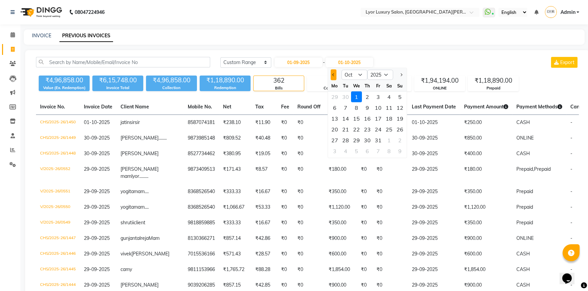
click at [331, 75] on button "Previous month" at bounding box center [333, 75] width 6 height 11
select select "9"
click at [348, 138] on div "30" at bounding box center [345, 140] width 11 height 11
type input "30-09-2025"
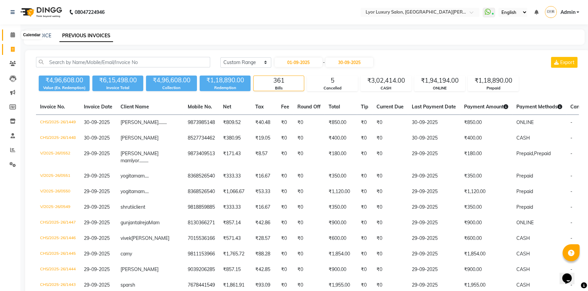
click at [8, 33] on span at bounding box center [13, 35] width 12 height 8
